Goal: Transaction & Acquisition: Purchase product/service

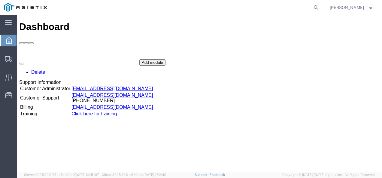
click at [211, 140] on div "Dashboard Delete Support Information Customer Administrator custadmin@agistix.c…" at bounding box center [199, 99] width 360 height 157
click at [320, 7] on icon at bounding box center [316, 7] width 8 height 8
paste input "57052509"
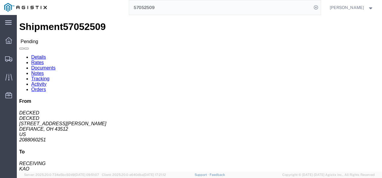
click p "10/14/2025 10:00 - 10/14/2025 10:01"
click link "Rates"
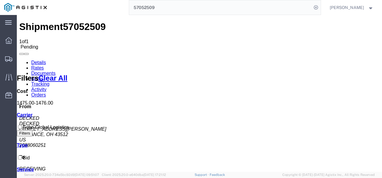
click at [35, 60] on link "Details" at bounding box center [38, 62] width 15 height 5
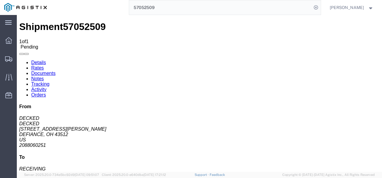
drag, startPoint x: 131, startPoint y: 105, endPoint x: 113, endPoint y: 94, distance: 21.0
click div "Shipment Detail Ship From DECKED (DECKED) 25401 ELLIOTT RD DEFIANCE, OH 43512 U…"
click link "Details"
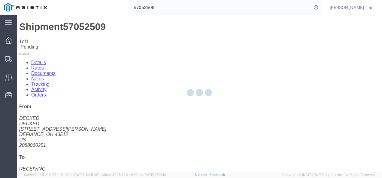
click at [56, 35] on div at bounding box center [199, 93] width 365 height 157
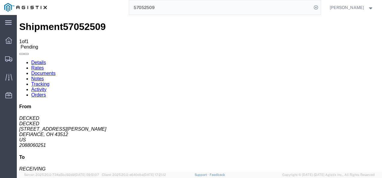
click div "Leg 1 - Truckload Vehicle 1: Standard Dry Van (53 Feet) Number of trucks: 1"
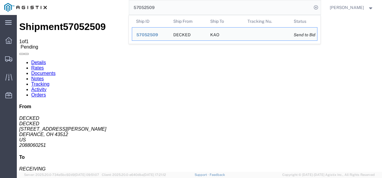
click at [179, 3] on input "57052509" at bounding box center [220, 7] width 182 height 14
paste input "79054"
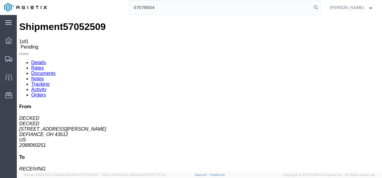
type input "57079054"
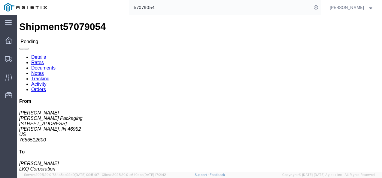
drag, startPoint x: 207, startPoint y: 105, endPoint x: 165, endPoint y: 103, distance: 41.8
click div "Shipment Detail Ship From Marion Welch Packaging (Jade Gosser) 2409 W 2nd St Ma…"
click link "Rates"
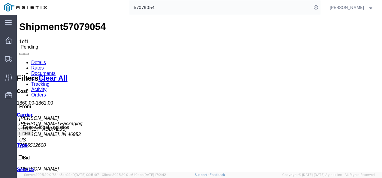
click at [34, 60] on link "Details" at bounding box center [38, 62] width 15 height 5
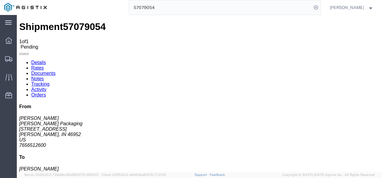
click button "Enter / Modify Bid"
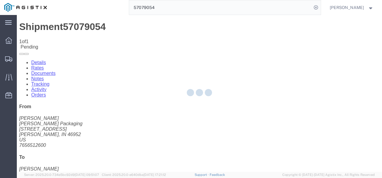
select select "4622"
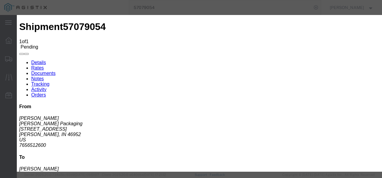
click link "ks_ga - Echo Global Logistics - TL Standard 3 - 5 Day"
drag, startPoint x: 308, startPoint y: 62, endPoint x: 174, endPoint y: 58, distance: 134.2
click div "Mode Select Air Less than Truckload Multi-Leg Ocean Freight Rail Small Parcel T…"
type input "1800"
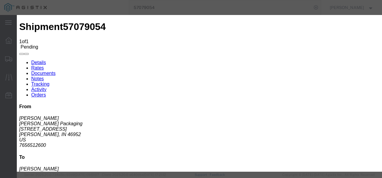
click button "Submit"
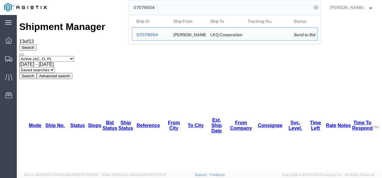
click at [186, 9] on input "57079054" at bounding box center [220, 7] width 182 height 14
paste input "8758"
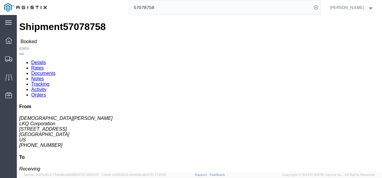
drag, startPoint x: 166, startPoint y: 110, endPoint x: 123, endPoint y: 83, distance: 51.3
click div "Shipment Detail Ship From LKQ Corporation (Kristen Lund) 3116 1120 36th St. SE …"
drag, startPoint x: 180, startPoint y: 121, endPoint x: 213, endPoint y: 175, distance: 63.4
click div "Leg 1 - Truckload Vehicle 1: Standard Dry Van (53 Feet) Number of trucks: 1"
click at [173, 5] on input "57078758" at bounding box center [220, 7] width 182 height 14
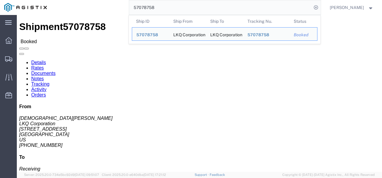
click at [173, 5] on input "57078758" at bounding box center [220, 7] width 182 height 14
paste input "974"
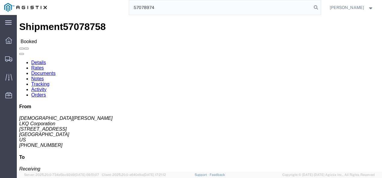
type input "57078974"
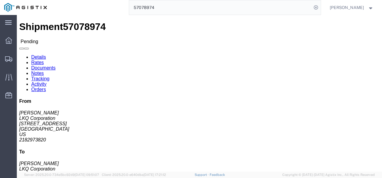
click div "Leg 1 - Truckload Vehicle 1: Standard Dry Van (53 Feet) Number of trucks: 1"
click link "Rates"
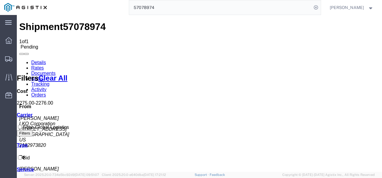
drag, startPoint x: 136, startPoint y: 122, endPoint x: 127, endPoint y: 123, distance: 9.7
drag, startPoint x: 150, startPoint y: 146, endPoint x: 154, endPoint y: 142, distance: 5.3
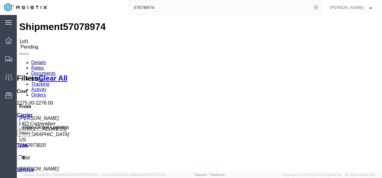
click at [44, 76] on link "Notes" at bounding box center [37, 78] width 13 height 5
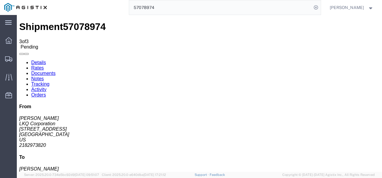
drag, startPoint x: 255, startPoint y: 149, endPoint x: 264, endPoint y: 170, distance: 22.6
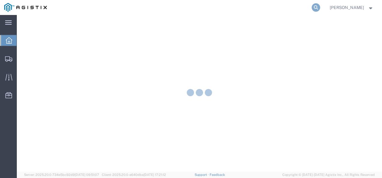
click at [319, 6] on icon at bounding box center [316, 7] width 8 height 8
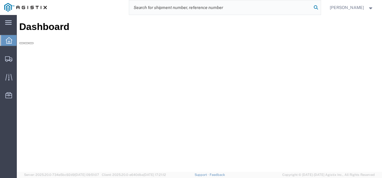
paste input "57078974"
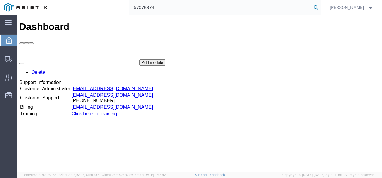
type input "57078974"
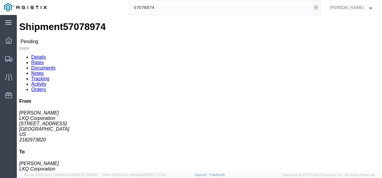
click div "Leg 1 - Truckload Vehicle 1: Standard Dry Van (53 Feet) Number of trucks: 1"
click button "Enter / Modify Bid"
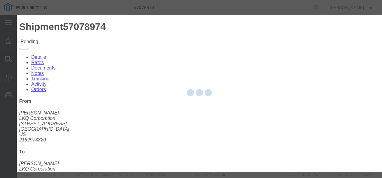
select select "4622"
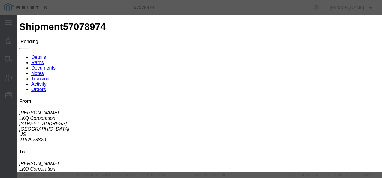
click div "Previous Bids Click a bid below to modify it or add a new bid in the form below…"
click div "Reference"
click link "ks_ga - Echo Global Logistics - TL Standard 3 - 5 Day"
drag, startPoint x: 312, startPoint y: 58, endPoint x: 252, endPoint y: 58, distance: 60.0
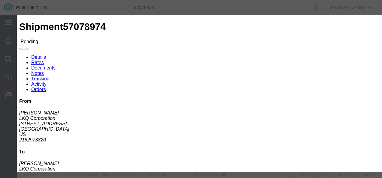
click div "Select 2 Day Service 3 Axle Winch Truck 3 to 5 Day Service 96L Domestic Flat Ra…"
type input "1450"
click button "Submit"
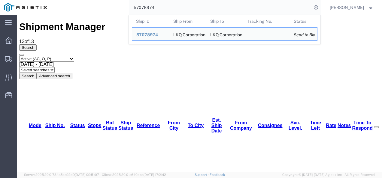
click at [189, 3] on input "57078974" at bounding box center [220, 7] width 182 height 14
paste input "9097"
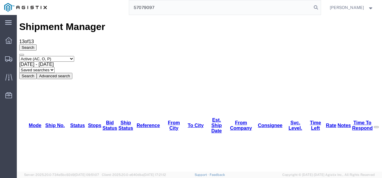
type input "57079097"
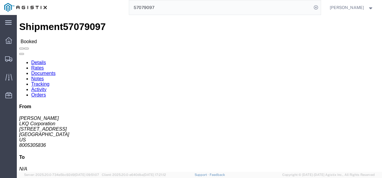
click h4 "Routing & Vehicle Information"
drag, startPoint x: 120, startPoint y: 101, endPoint x: 160, endPoint y: 121, distance: 44.8
click div "Shipment Detail Ship From LKQ Corporation (KEITH PHILLIPS) 24550 W 43RD ST SHAW…"
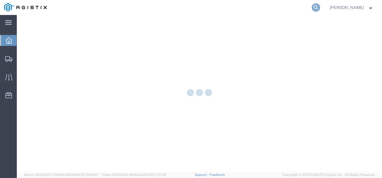
click at [320, 5] on icon at bounding box center [316, 7] width 8 height 8
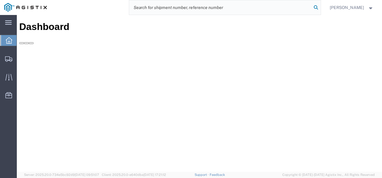
paste input "57079097"
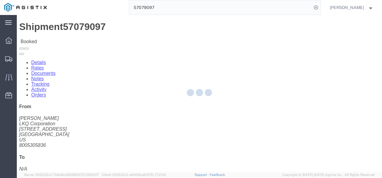
click at [192, 112] on div at bounding box center [199, 93] width 365 height 157
click at [195, 110] on div at bounding box center [199, 93] width 365 height 157
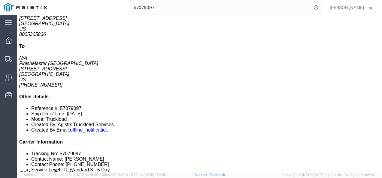
scroll to position [120, 0]
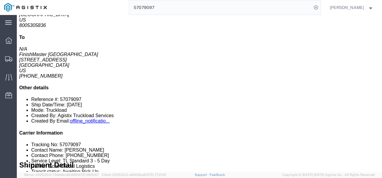
drag, startPoint x: 185, startPoint y: 80, endPoint x: 118, endPoint y: 71, distance: 68.4
click div "11 Pallet(s) Standard (Not Stackable) Total weight: 26000.00 LBS ( dim ) Carton…"
click div "Shipment Detail Ship From LKQ Corporation (KEITH PHILLIPS) 24550 W 43RD ST SHAW…"
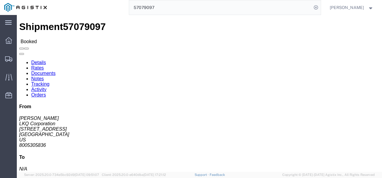
drag, startPoint x: 182, startPoint y: 103, endPoint x: 94, endPoint y: 121, distance: 90.1
click div "Shipment Detail Ship From LKQ Corporation (KEITH PHILLIPS) 24550 W 43RD ST SHAW…"
click div "Leg 1 - Truckload Vehicle 1: Standard Dry Van (53 Feet) Number of trucks: 1"
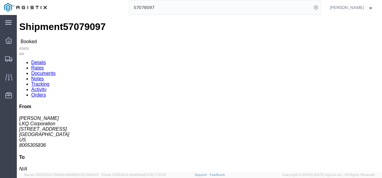
click at [164, 13] on input "57079097" at bounding box center [220, 7] width 182 height 14
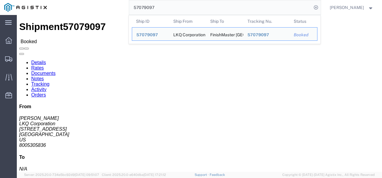
click at [164, 13] on input "57079097" at bounding box center [220, 7] width 182 height 14
paste input "52863"
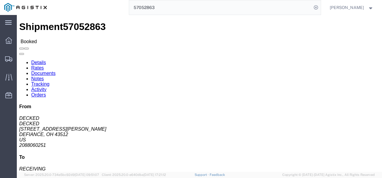
click link "Notes"
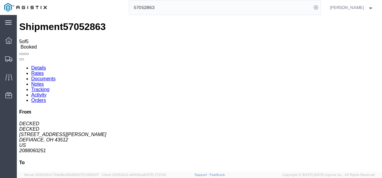
drag, startPoint x: 179, startPoint y: 125, endPoint x: 141, endPoint y: 101, distance: 44.9
copy span "5 @ 281 lbs each - 39 x 78 x 24 each ; 3 @ 256 lbs each - 39 x 68 x 24 each ; 9…"
drag, startPoint x: 230, startPoint y: 119, endPoint x: 225, endPoint y: 131, distance: 13.2
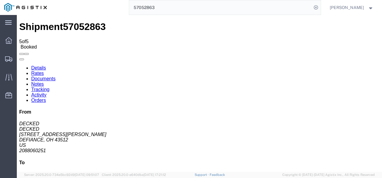
click at [153, 3] on input "57052863" at bounding box center [220, 7] width 182 height 14
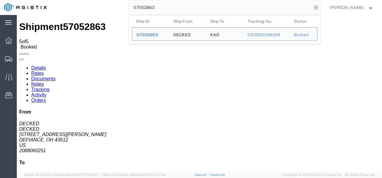
click at [153, 3] on input "57052863" at bounding box center [220, 7] width 182 height 14
paste input "79218"
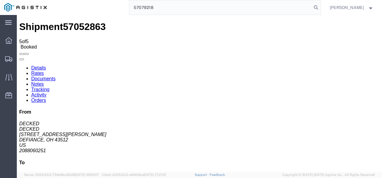
type input "57079218"
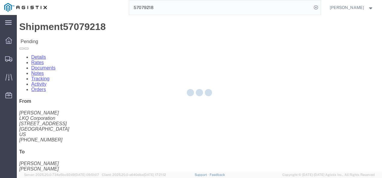
click at [199, 107] on div at bounding box center [199, 93] width 365 height 157
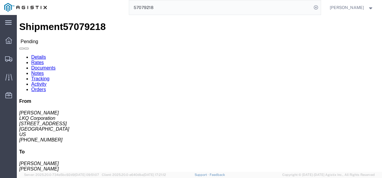
click div "Ship From LKQ Corporation (Pam Morris) 1634 6320 Boat Rock Blvd SW Atlanta, GA …"
click div "Shipment Detail Ship From LKQ Corporation (Pam Morris) 1634 6320 Boat Rock Blvd…"
click link "Rates"
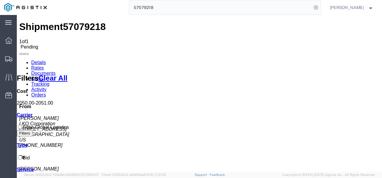
drag, startPoint x: 165, startPoint y: 119, endPoint x: 86, endPoint y: 75, distance: 90.3
click at [39, 60] on link "Details" at bounding box center [38, 62] width 15 height 5
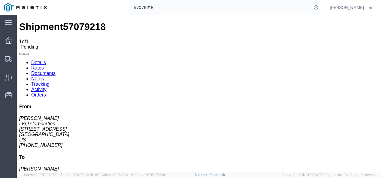
click div "Shipment Detail Ship From LKQ Corporation (Pam Morris) 1634 6320 Boat Rock Blvd…"
click div "Ship From LKQ Corporation (Pam Morris) 1634 6320 Boat Rock Blvd SW Atlanta, GA …"
click div "Shipment Detail Ship From LKQ Corporation (Pam Morris) 1634 6320 Boat Rock Blvd…"
click div "Leg 1 - Truckload Vehicle 1: Standard Dry Van (53 Feet) Number of trucks: 1"
click at [21, 58] on span "Shipments" at bounding box center [19, 59] width 4 height 12
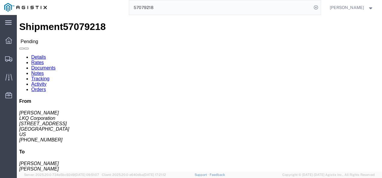
click h4 "Routing & Vehicle Information"
click link "Rates"
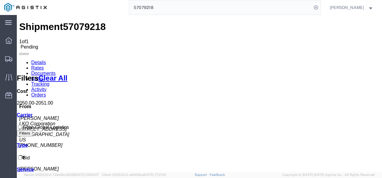
click at [31, 60] on link "Details" at bounding box center [38, 62] width 15 height 5
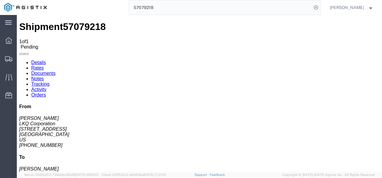
click div "Enter / Modify Bid Withdraw Bid"
click button "Enter / Modify Bid"
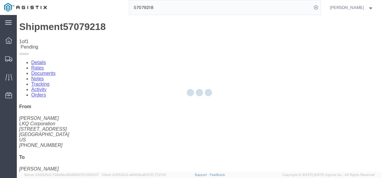
select select "4622"
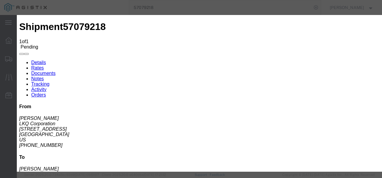
click link "ks_ga - Echo Global Logistics - TL Standard 3 - 5 Day"
drag, startPoint x: 309, startPoint y: 30, endPoint x: 240, endPoint y: 37, distance: 69.7
click div "Select 2 Day Service 3 Axle Winch Truck 3 to 5 Day Service 96L Domestic Flat Ra…"
type input "1700"
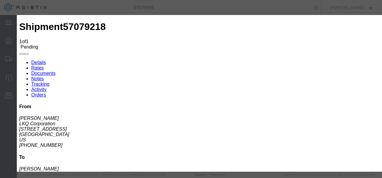
click button "Submit"
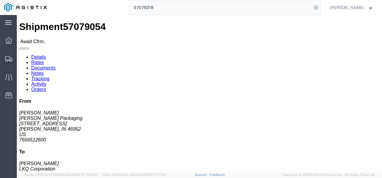
drag, startPoint x: 148, startPoint y: 104, endPoint x: 138, endPoint y: 95, distance: 13.4
click div "Shipment Detail Ship From Marion Welch Packaging (Jade Gosser) 2409 W 2nd St Ma…"
drag, startPoint x: 132, startPoint y: 87, endPoint x: 135, endPoint y: 87, distance: 3.3
click address "LKQ Corporation (Cam Montgomery) 3219 415 North Interstate 45 Service Road Hutc…"
click div "Ship From Marion Welch Packaging (Jade Gosser) 2409 W 2nd St Marion, IN 46952 U…"
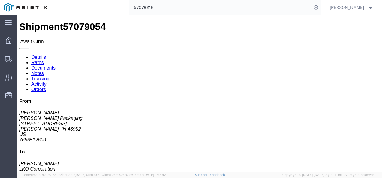
click link "Rates"
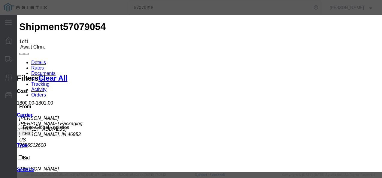
type input "87436832468736"
type input "[PERSON_NAME]"
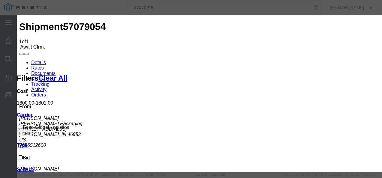
type input "3127847727"
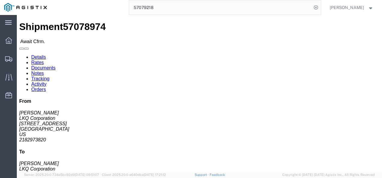
click div "Leg 1 - Truckload Vehicle 1: Standard Dry Van (53 Feet) Number of trucks: 1"
click link "Rates"
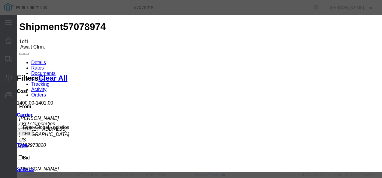
type input "96872163872136"
type input "[PERSON_NAME]"
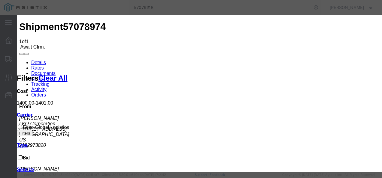
type input "3127847727"
drag, startPoint x: 256, startPoint y: 133, endPoint x: 280, endPoint y: 143, distance: 26.6
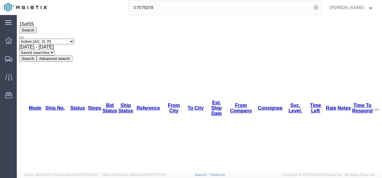
scroll to position [30, 0]
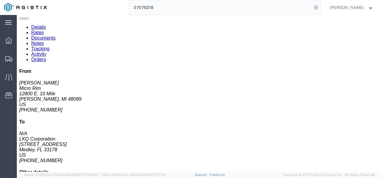
drag, startPoint x: 173, startPoint y: 90, endPoint x: 71, endPoint y: 41, distance: 113.0
click div "Leg 1 - Truckload Vehicle 1: Standard Dry Van (53 Feet) Number of trucks: 1"
click link "Rates"
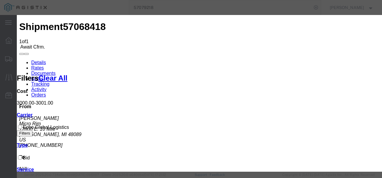
type input "9218739872139879"
type input "8"
type input "[PERSON_NAME]"
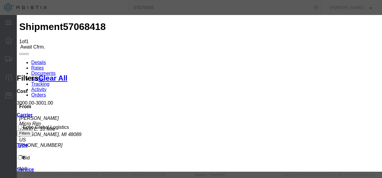
type input "3127847727"
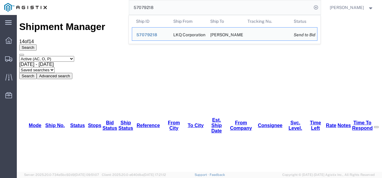
click at [193, 2] on input "57079218" at bounding box center [220, 7] width 182 height 14
paste input "8942"
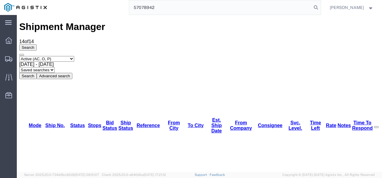
type input "57078942"
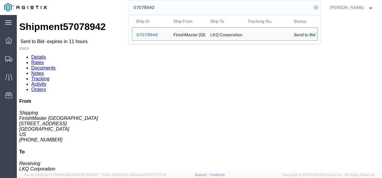
click div "Ship From FinishMaster Grand Prairie (Shipping) 3520 4003 Grand Lakes Way Suite…"
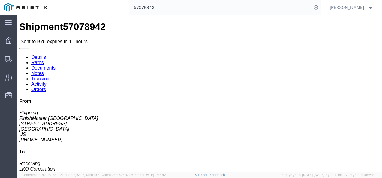
drag, startPoint x: 186, startPoint y: 105, endPoint x: 161, endPoint y: 100, distance: 25.7
click div "Ship From FinishMaster Grand Prairie (Shipping) 3520 4003 Grand Lakes Way Suite…"
click link "Rates"
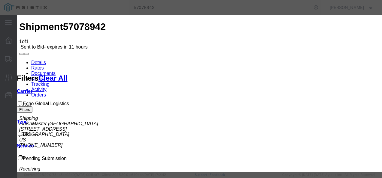
select select "4622"
select select "13989"
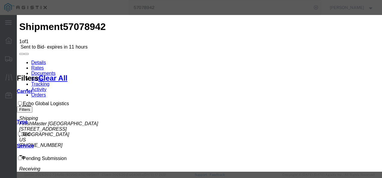
type input "txaz"
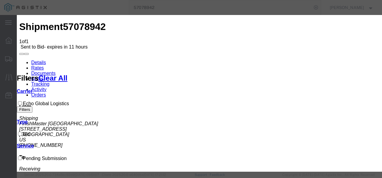
scroll to position [90, 0]
drag, startPoint x: 292, startPoint y: 90, endPoint x: 252, endPoint y: 85, distance: 40.6
type input "2350"
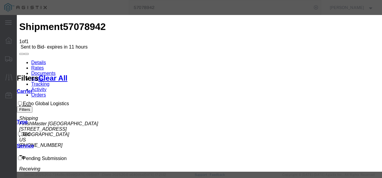
scroll to position [1, 0]
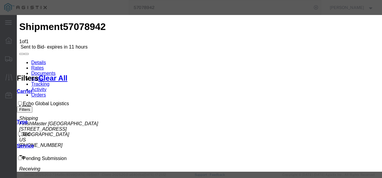
checkbox input "true"
drag, startPoint x: 321, startPoint y: 94, endPoint x: 317, endPoint y: 89, distance: 6.0
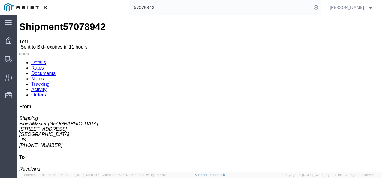
click at [32, 60] on link "Details" at bounding box center [38, 62] width 15 height 5
click div "Ship From FinishMaster Grand Prairie (Shipping) 3520 4003 Grand Lakes Way Suite…"
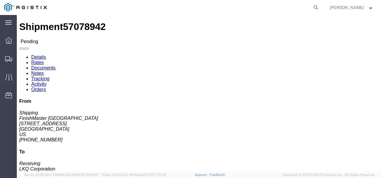
click at [166, 1] on agx-global-search at bounding box center [225, 7] width 192 height 15
click at [320, 7] on icon at bounding box center [316, 7] width 8 height 8
paste input "57078942"
type input "57078942"
click h4 "Routing & Vehicle Information"
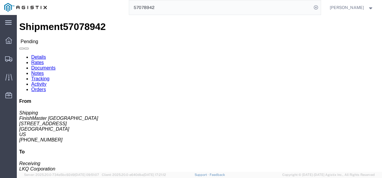
click link "Rates"
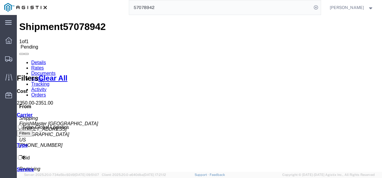
drag, startPoint x: 191, startPoint y: 131, endPoint x: 185, endPoint y: 122, distance: 10.0
click at [69, 21] on span "57078942" at bounding box center [84, 26] width 43 height 11
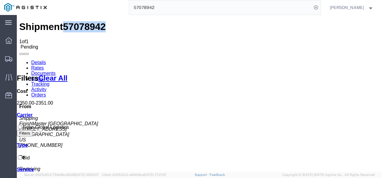
click at [69, 21] on span "57078942" at bounding box center [84, 26] width 43 height 11
copy span "57078942"
drag, startPoint x: 251, startPoint y: 92, endPoint x: 250, endPoint y: 103, distance: 10.5
